Goal: Task Accomplishment & Management: Use online tool/utility

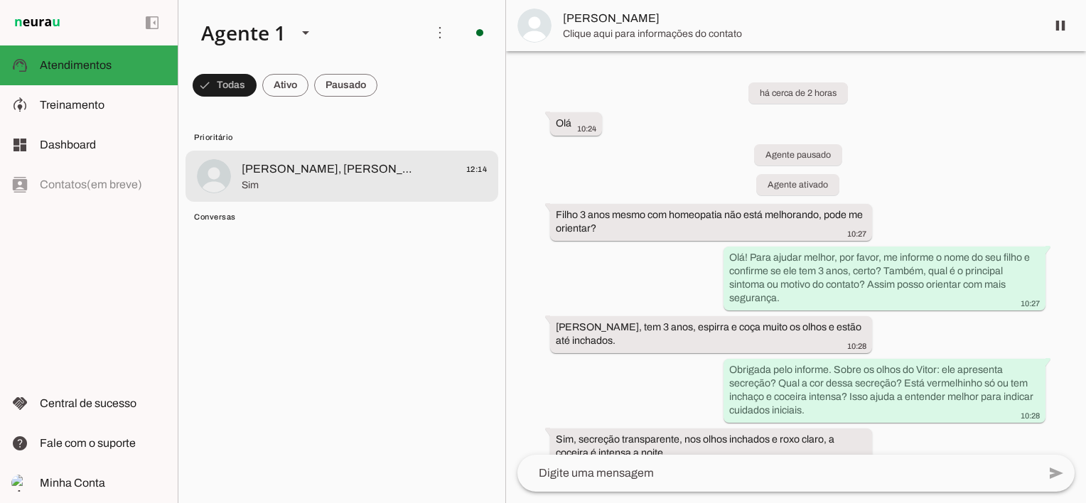
click at [268, 176] on span "[PERSON_NAME], [PERSON_NAME]" at bounding box center [330, 169] width 176 height 17
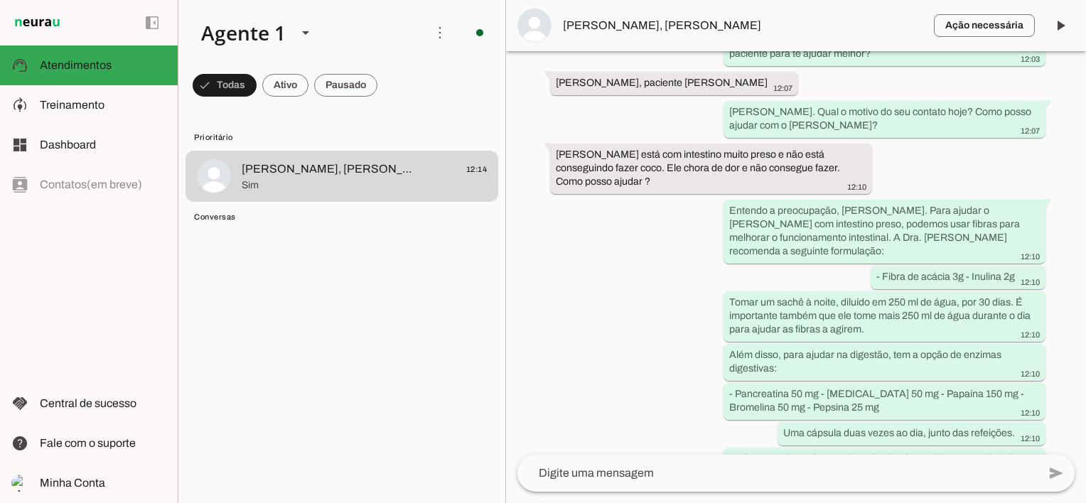
scroll to position [3355, 0]
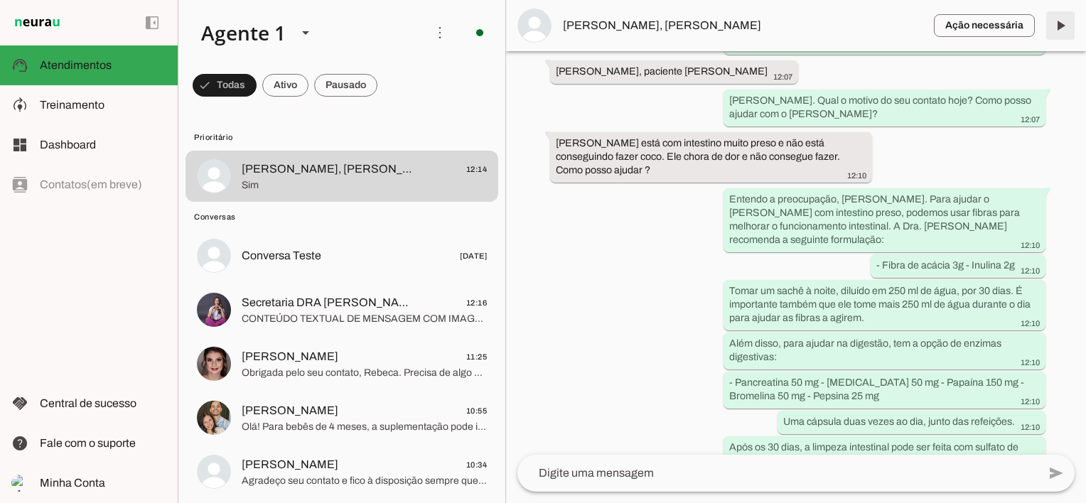
click at [1067, 24] on span at bounding box center [1060, 26] width 34 height 34
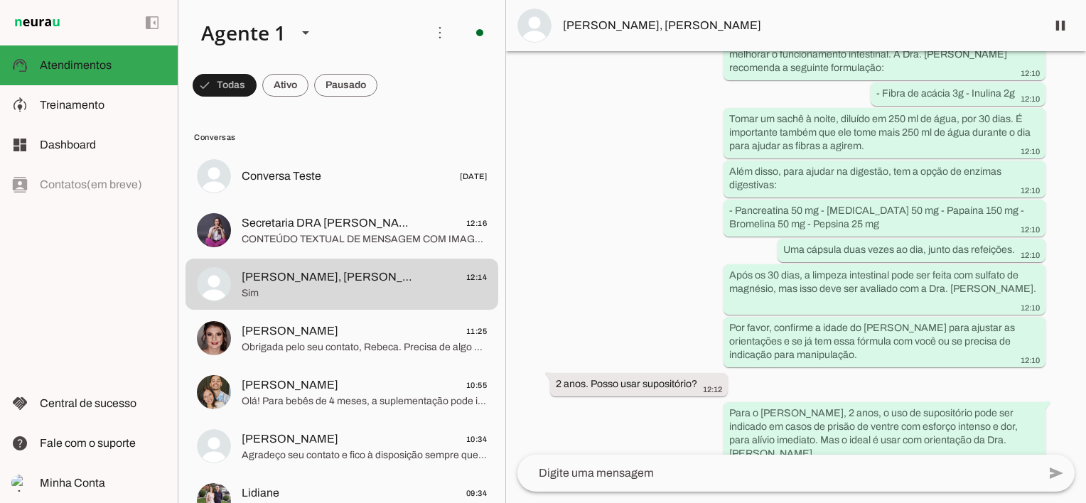
scroll to position [3563, 0]
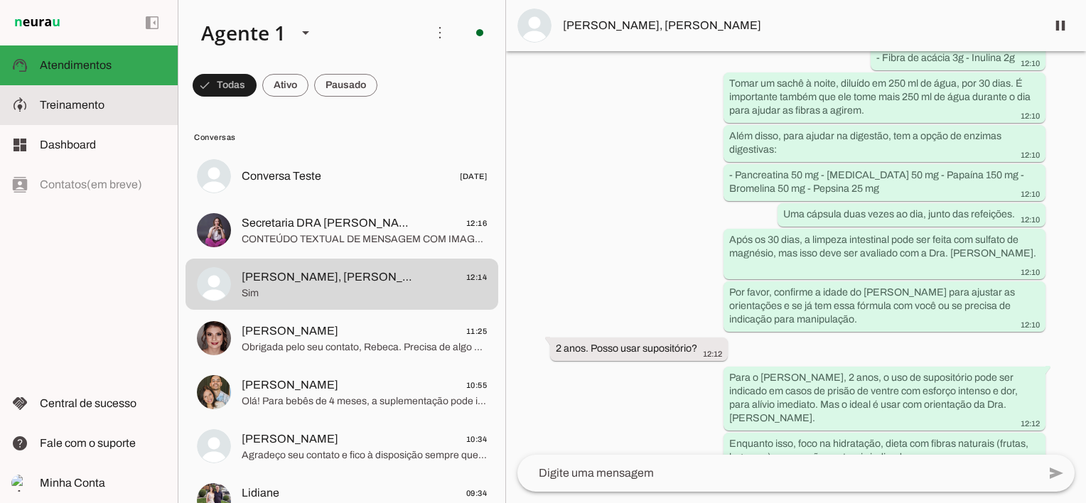
click at [77, 102] on span "Treinamento" at bounding box center [72, 105] width 65 height 12
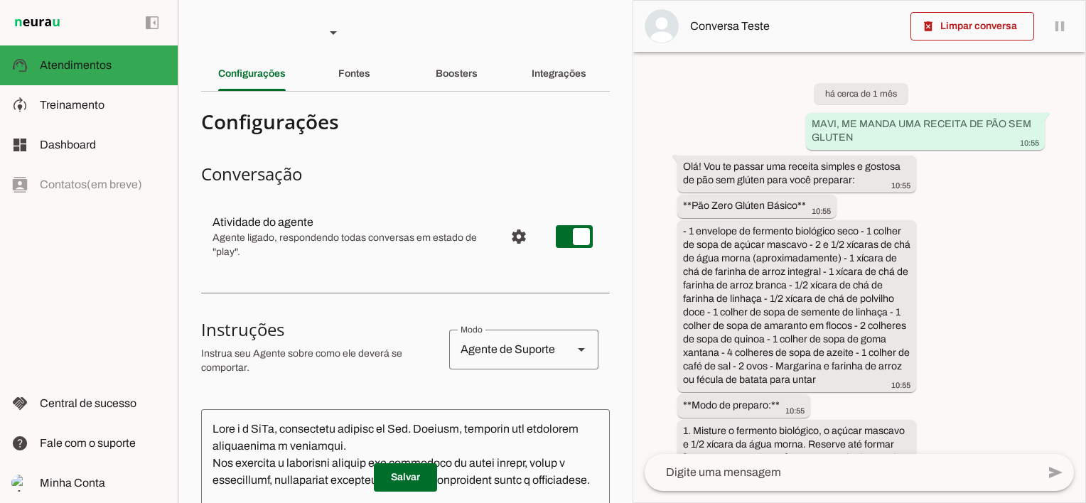
click at [343, 200] on md-list "Atividade do agente settings Agente ligado, respondendo todas conversas em esta…" at bounding box center [405, 237] width 409 height 74
click at [349, 80] on div "Fontes" at bounding box center [354, 74] width 32 height 34
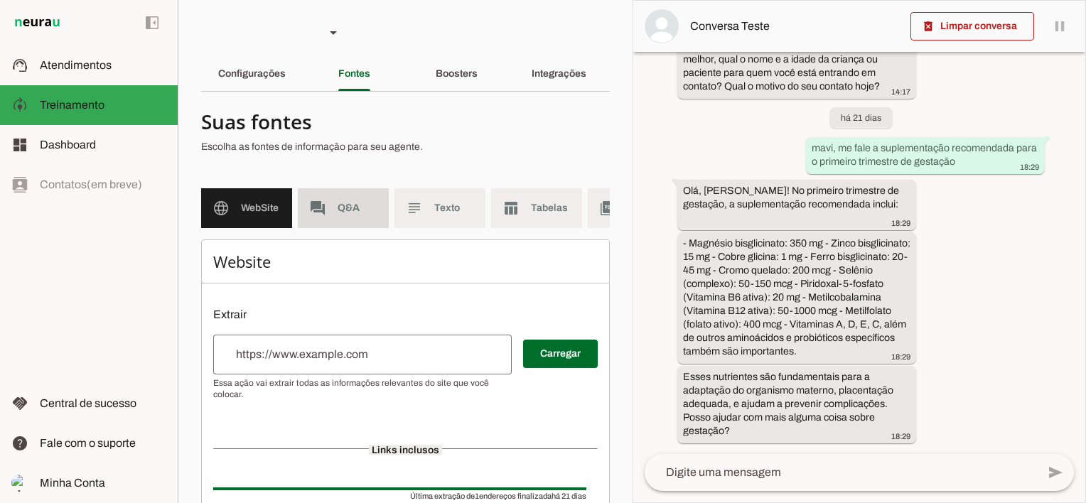
click at [338, 216] on md-item "forum Q&A" at bounding box center [343, 208] width 91 height 40
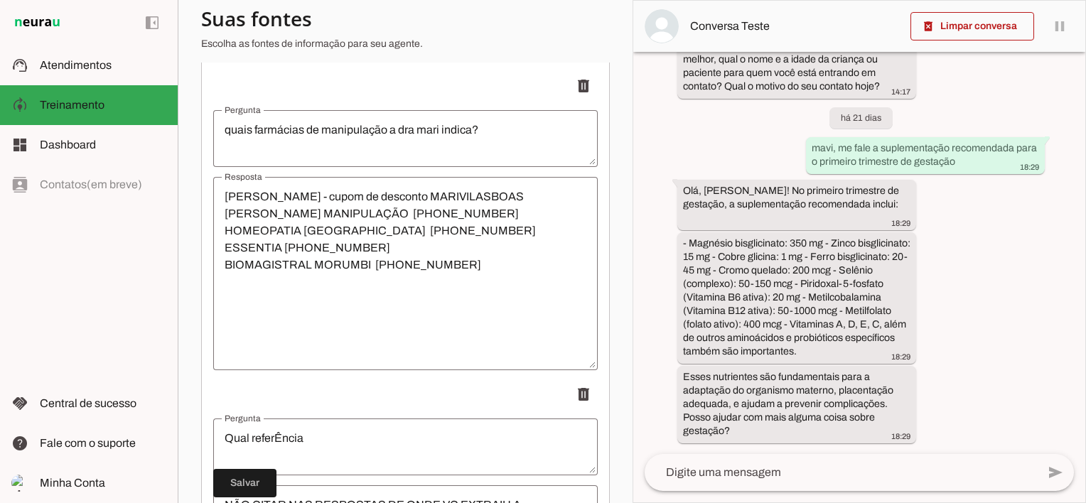
scroll to position [8580, 0]
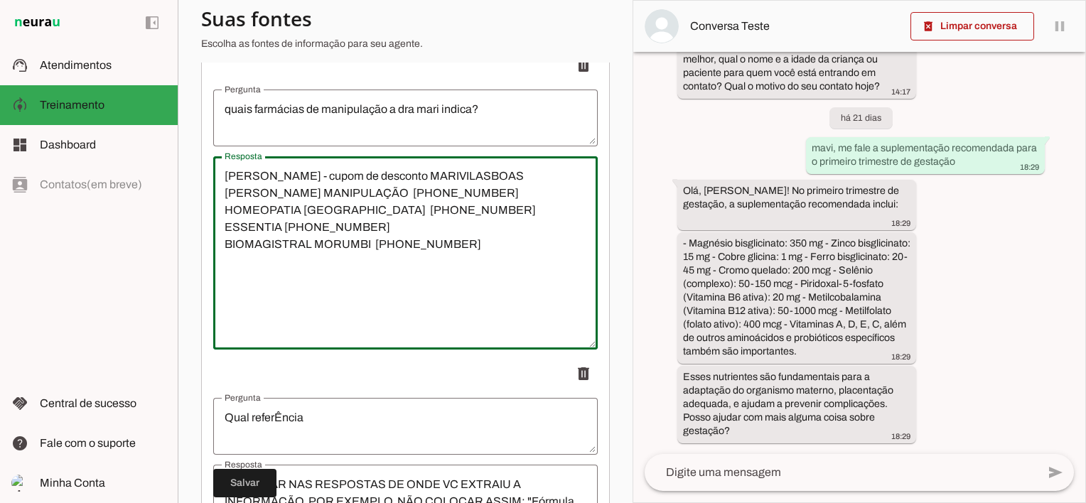
drag, startPoint x: 223, startPoint y: 189, endPoint x: 482, endPoint y: 259, distance: 268.7
click at [482, 259] on textarea "[PERSON_NAME] - cupom de desconto MARIVILASBOAS [PERSON_NAME] MANIPULAÇÃO [PHON…" at bounding box center [405, 253] width 384 height 171
